Goal: Transaction & Acquisition: Purchase product/service

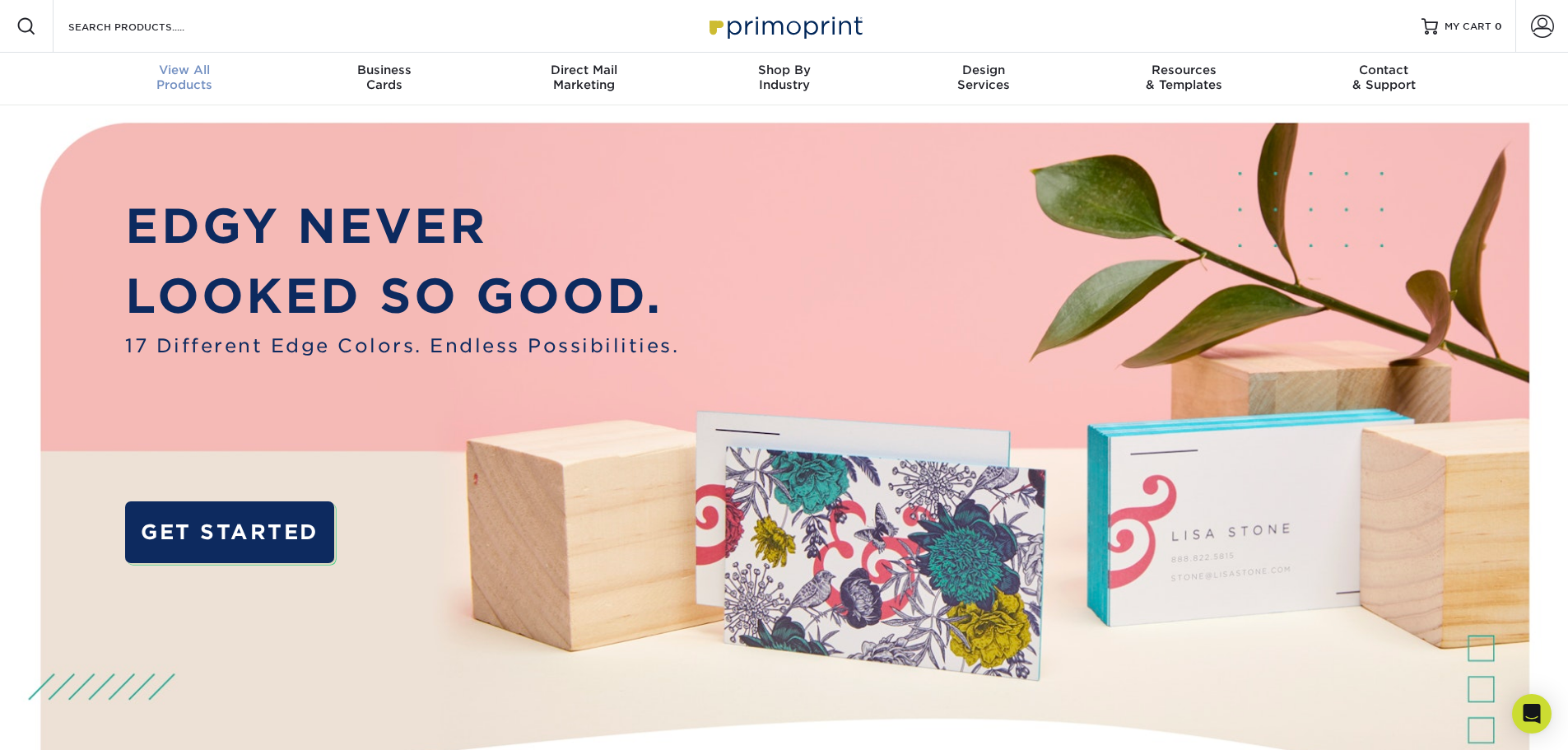
click at [193, 73] on span "View All" at bounding box center [184, 70] width 200 height 15
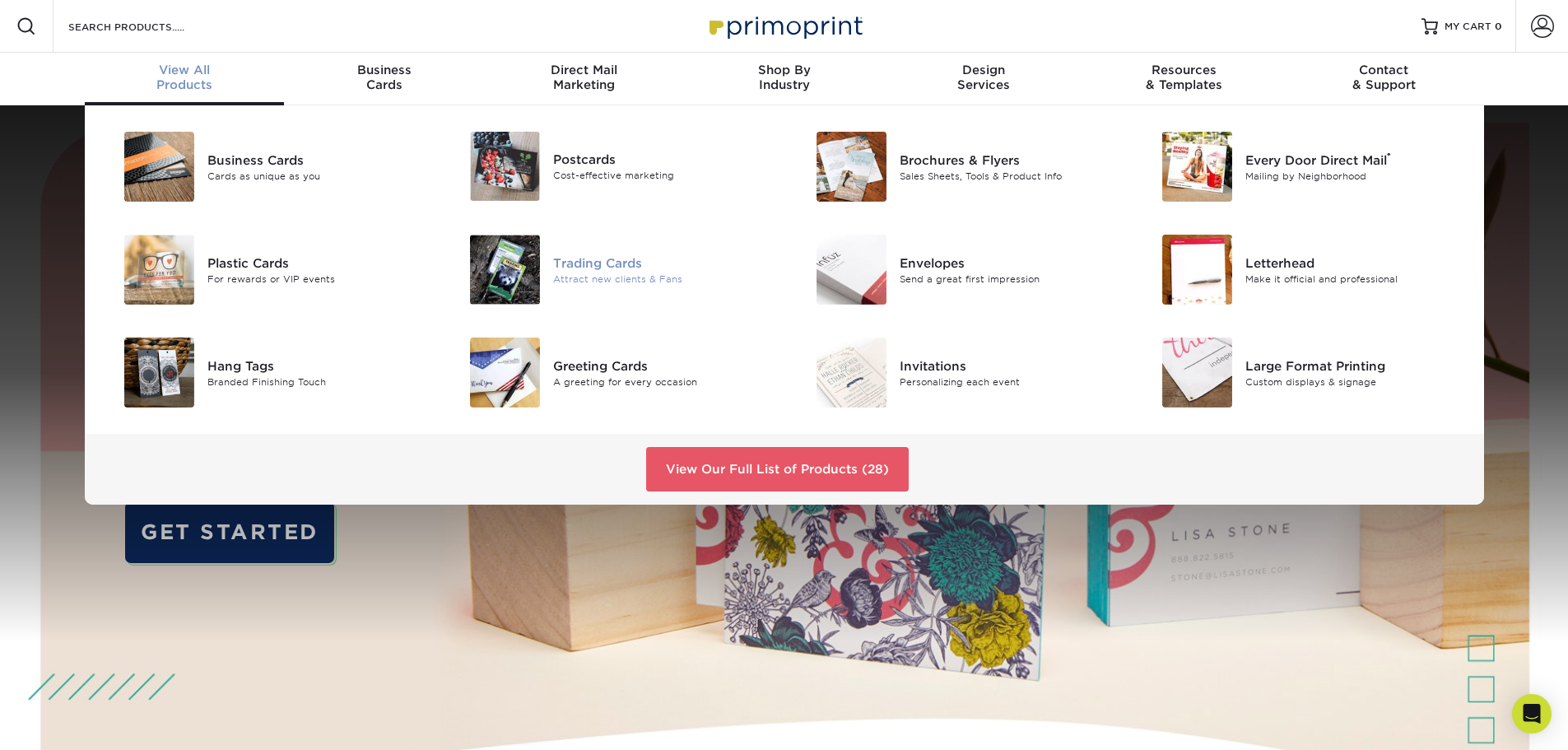
click at [629, 286] on div "Trading Cards Attract new clients & Fans" at bounding box center [668, 270] width 230 height 70
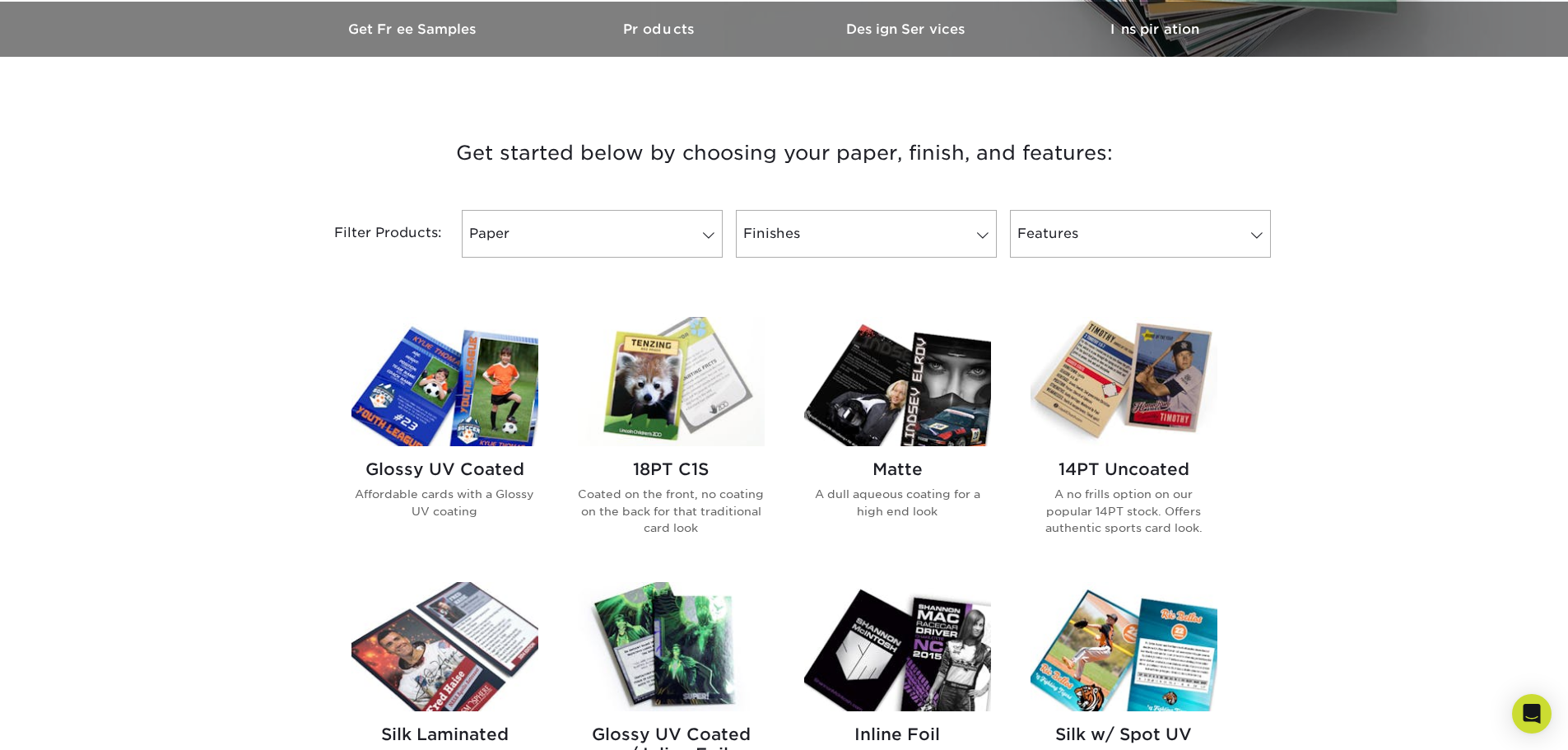
scroll to position [741, 0]
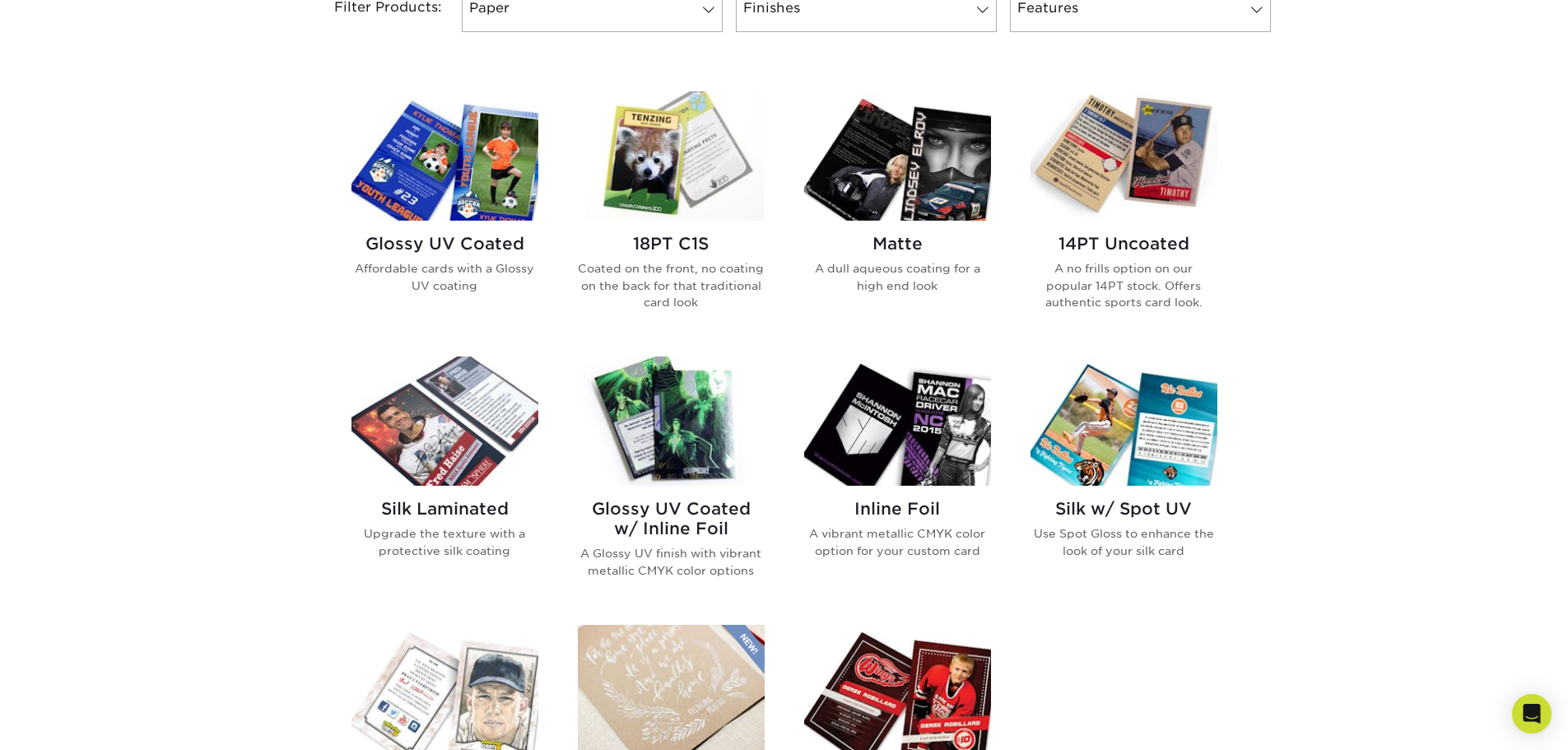
click at [676, 198] on img at bounding box center [671, 156] width 187 height 129
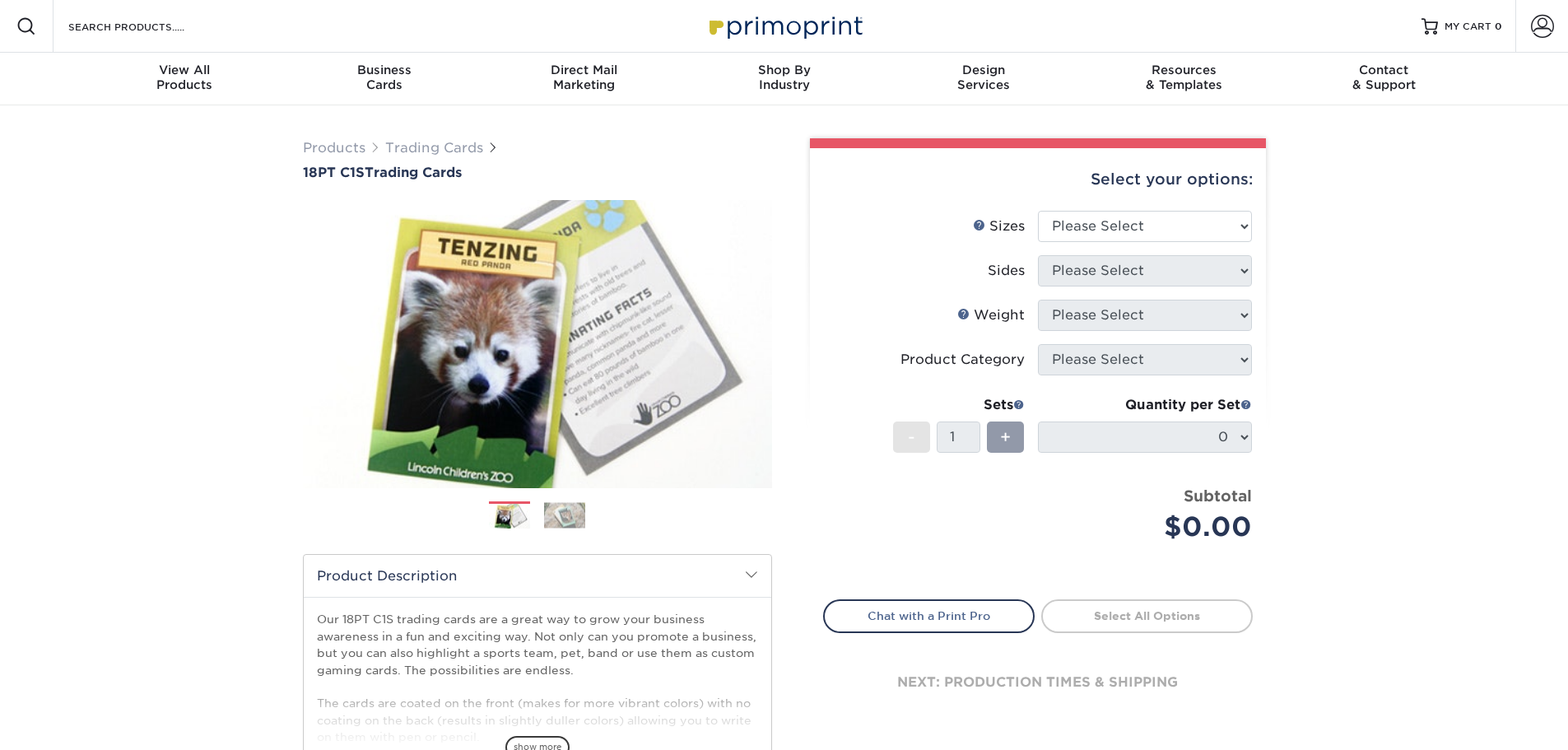
click at [1031, 229] on label "Sizes Help Sizes" at bounding box center [931, 226] width 214 height 31
click at [1110, 237] on select "Please Select 2.5" x 3.5"" at bounding box center [1144, 226] width 214 height 31
